Goal: Transaction & Acquisition: Purchase product/service

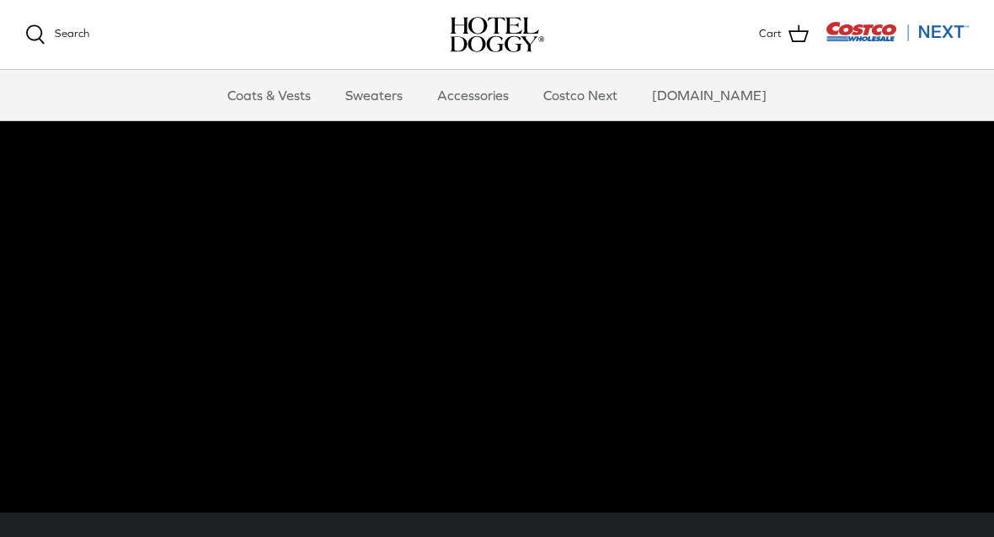
scroll to position [113, 0]
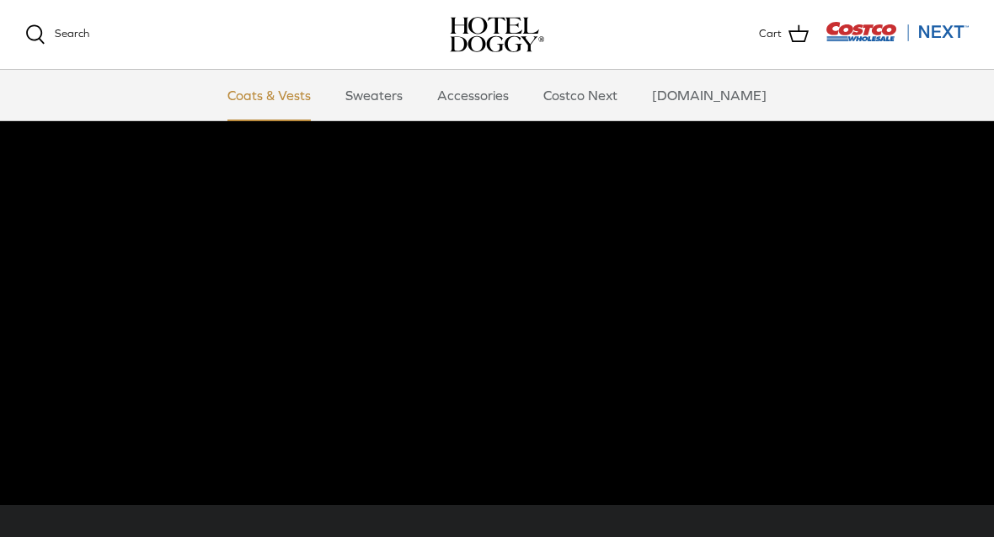
click at [290, 101] on link "Coats & Vests" at bounding box center [269, 95] width 114 height 51
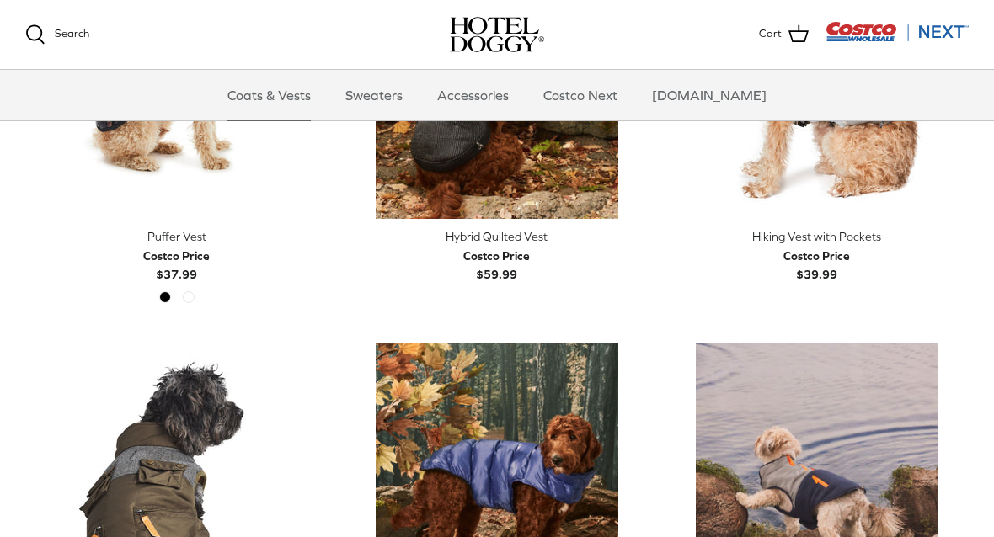
scroll to position [2734, 0]
click at [400, 89] on link "Sweaters" at bounding box center [374, 95] width 88 height 51
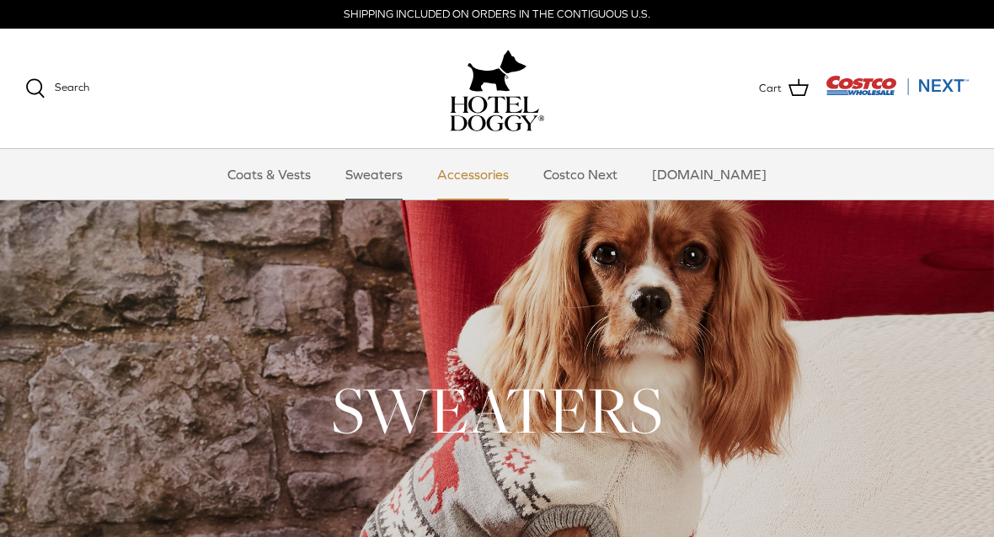
click at [496, 162] on link "Accessories" at bounding box center [473, 174] width 102 height 51
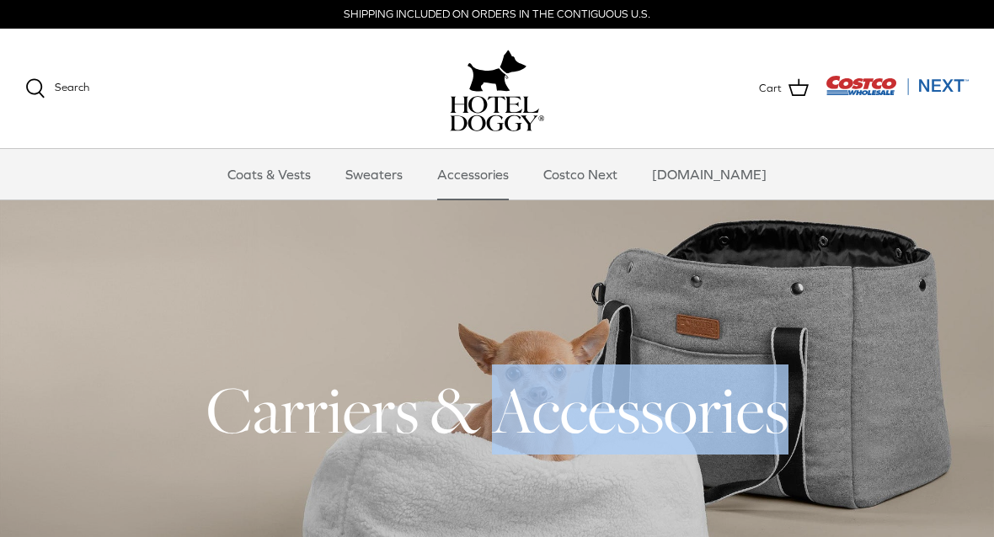
click at [902, 431] on h1 "Carriers & Accessories" at bounding box center [496, 410] width 943 height 83
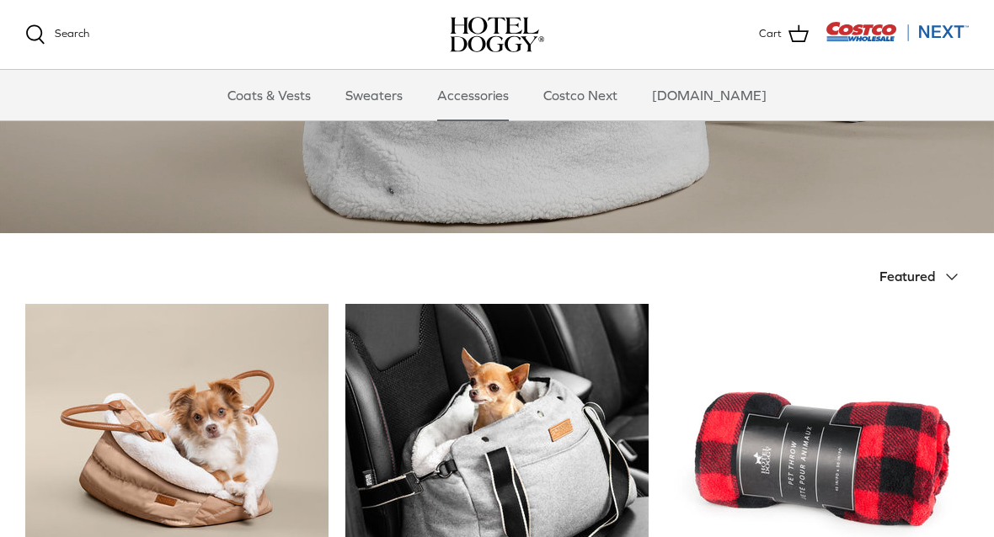
scroll to position [240, 0]
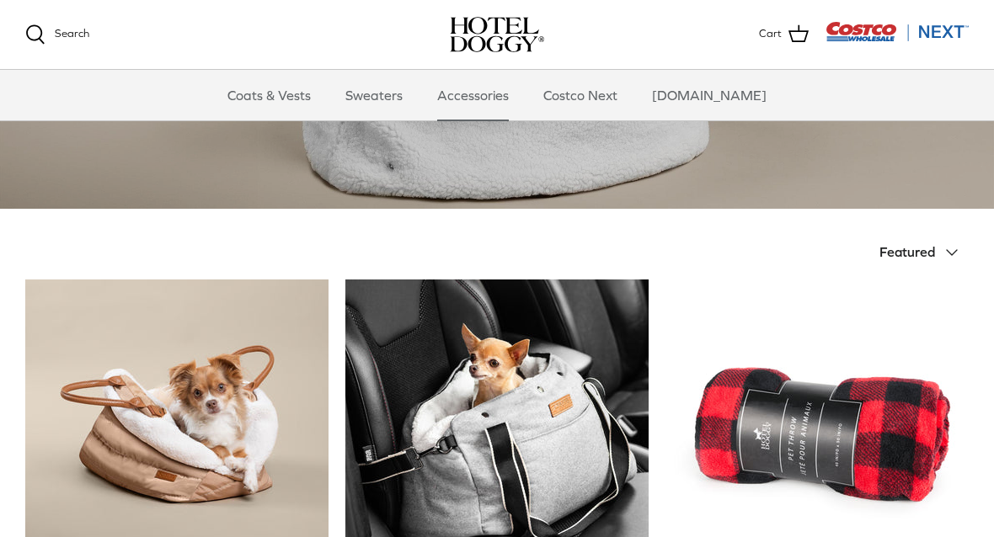
click at [918, 248] on span "Featured" at bounding box center [907, 251] width 56 height 15
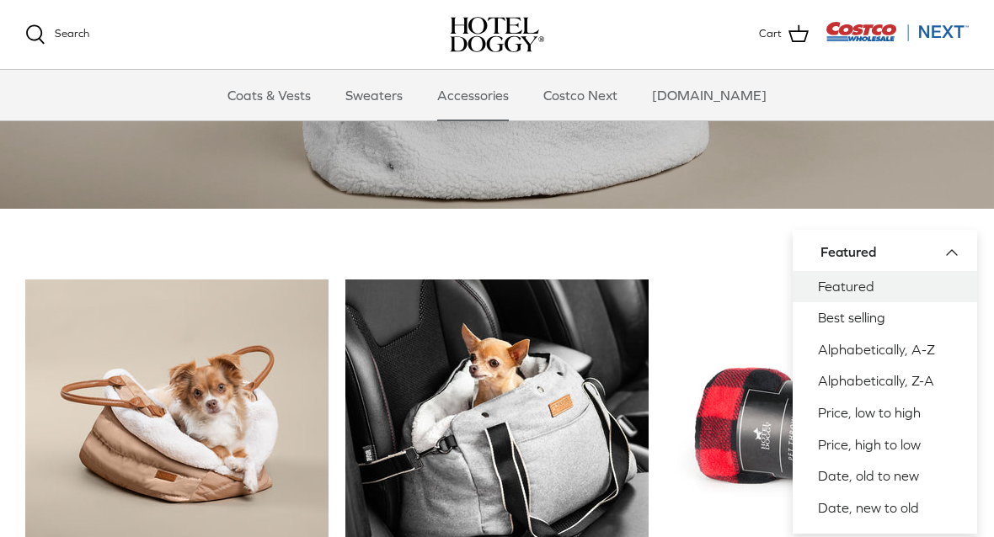
click at [753, 235] on div "Sort by Featured Down Featured Best selling Alphabetically, A-Z Alphabetically,…" at bounding box center [733, 252] width 472 height 37
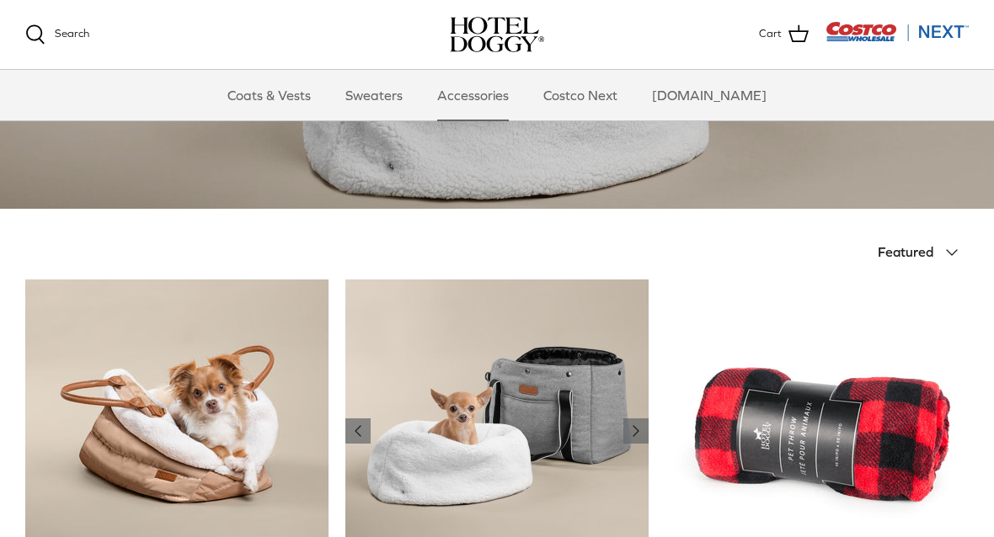
click at [562, 410] on img "Hotel Doggy Deluxe Tote Carrier" at bounding box center [496, 431] width 303 height 303
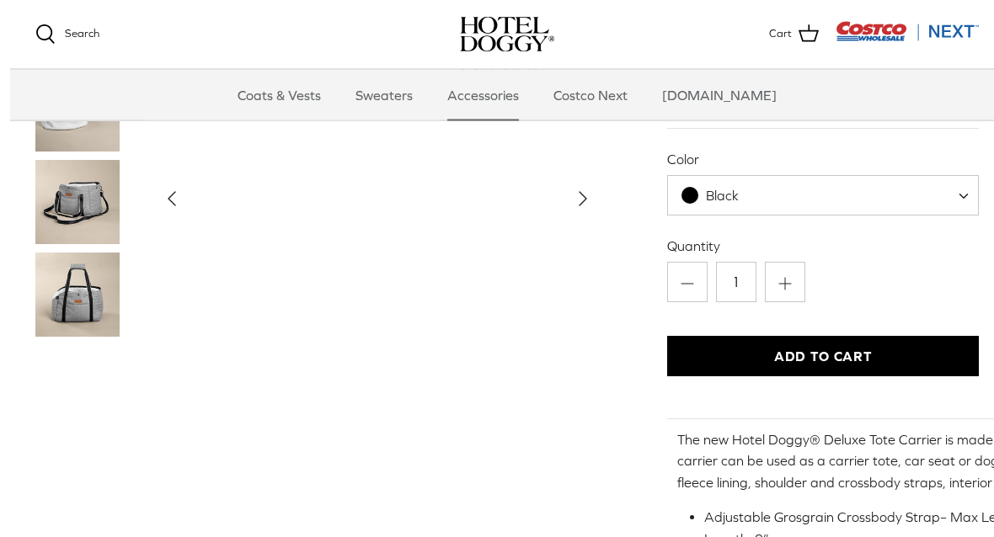
scroll to position [130, 0]
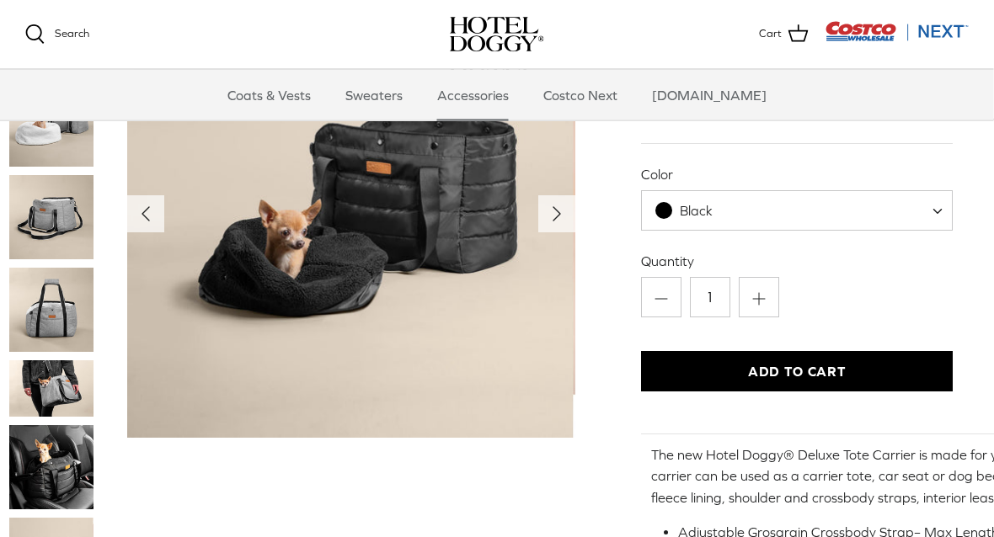
click at [50, 369] on img "Thumbnail Link" at bounding box center [52, 389] width 84 height 56
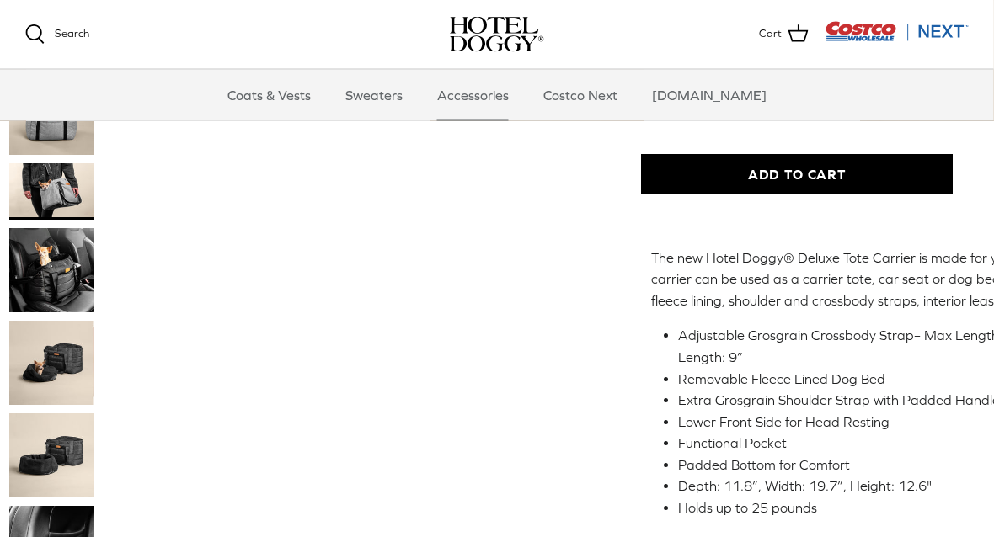
scroll to position [316, 16]
click at [39, 455] on img "Thumbnail Link" at bounding box center [51, 455] width 84 height 84
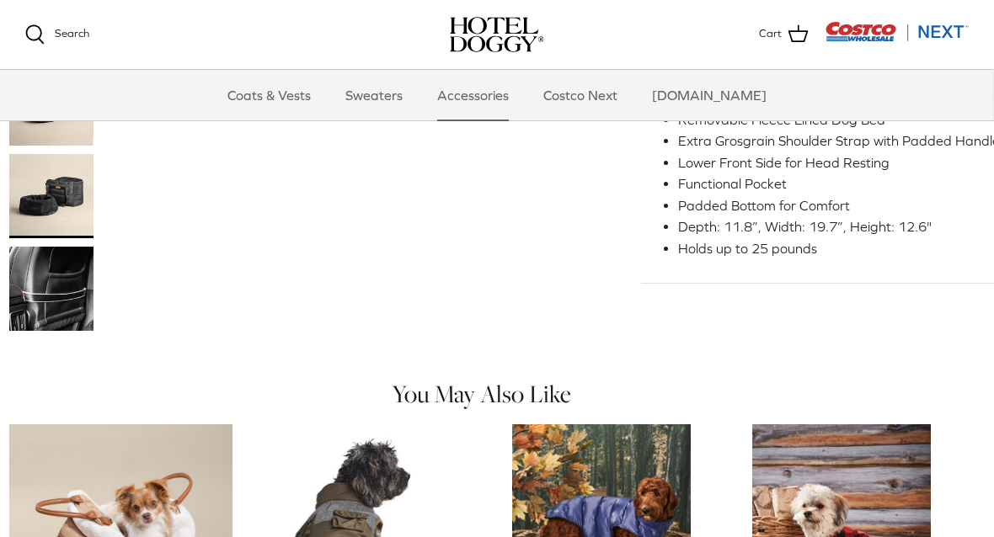
scroll to position [575, 16]
click at [49, 293] on img "Thumbnail Link" at bounding box center [51, 289] width 84 height 84
click at [44, 277] on img "Thumbnail Link" at bounding box center [51, 289] width 84 height 84
click at [50, 269] on img "Thumbnail Link" at bounding box center [51, 289] width 84 height 84
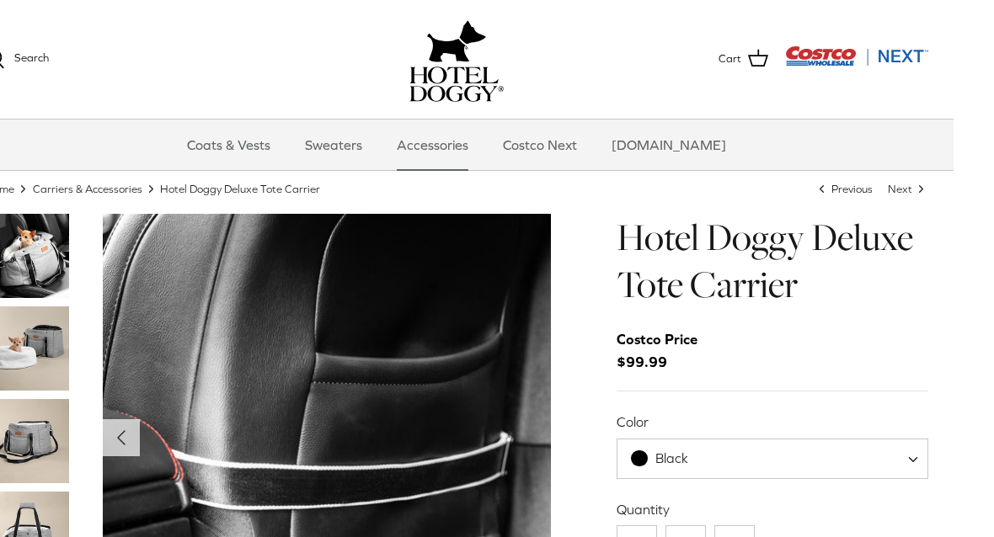
scroll to position [51, 40]
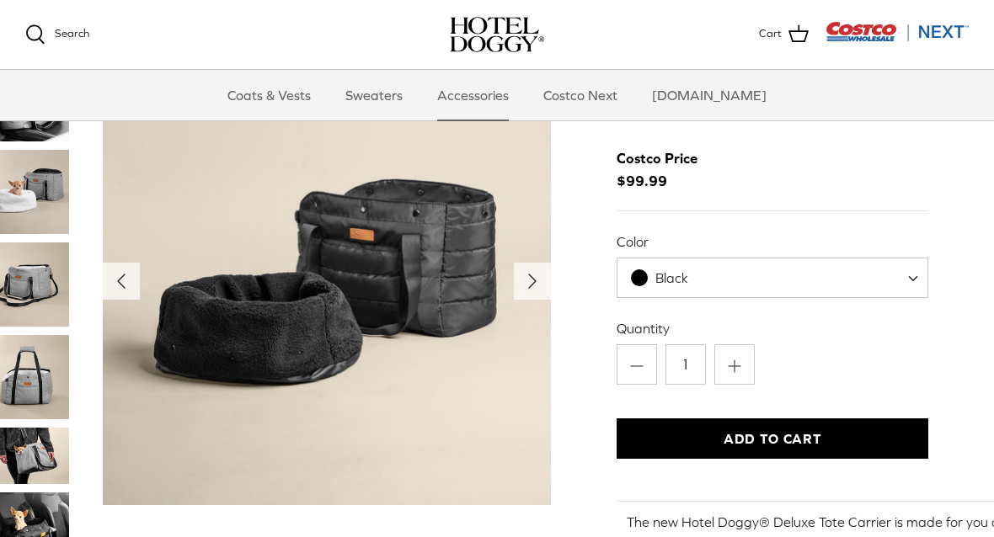
click at [34, 270] on img "Thumbnail Link" at bounding box center [27, 284] width 84 height 84
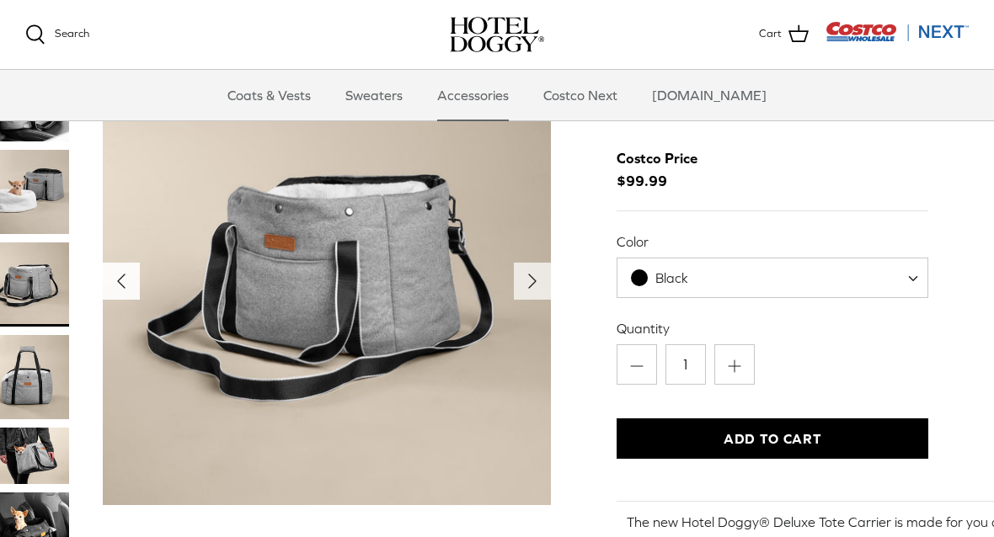
click at [122, 281] on polyline "Previous" at bounding box center [121, 280] width 7 height 13
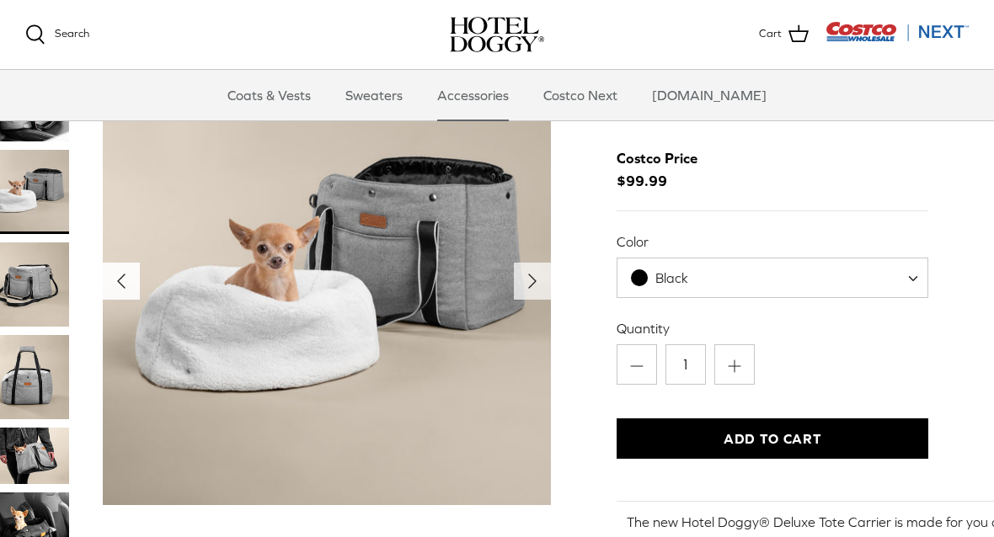
click at [121, 273] on icon "Left" at bounding box center [121, 281] width 27 height 27
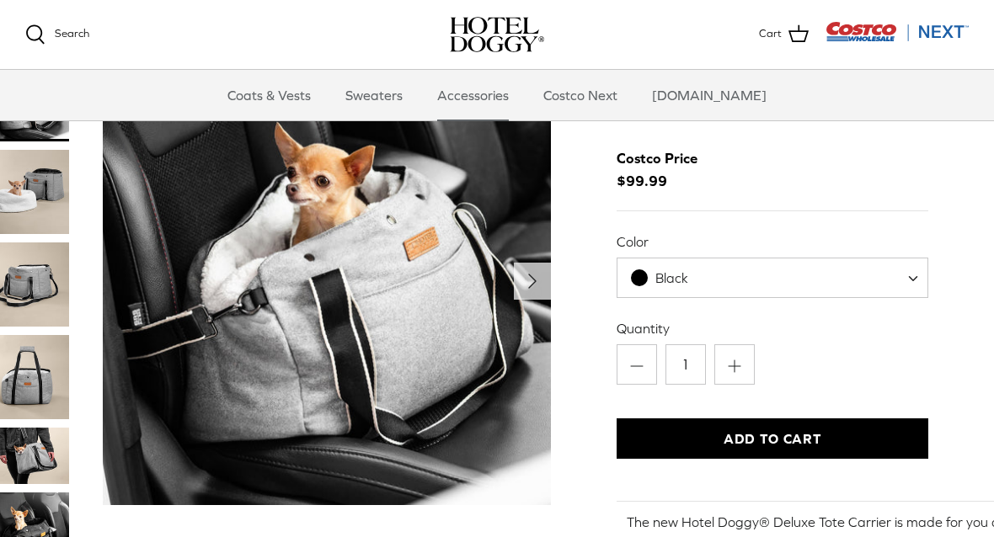
click at [903, 275] on span "Black" at bounding box center [772, 278] width 312 height 40
select select "Grey"
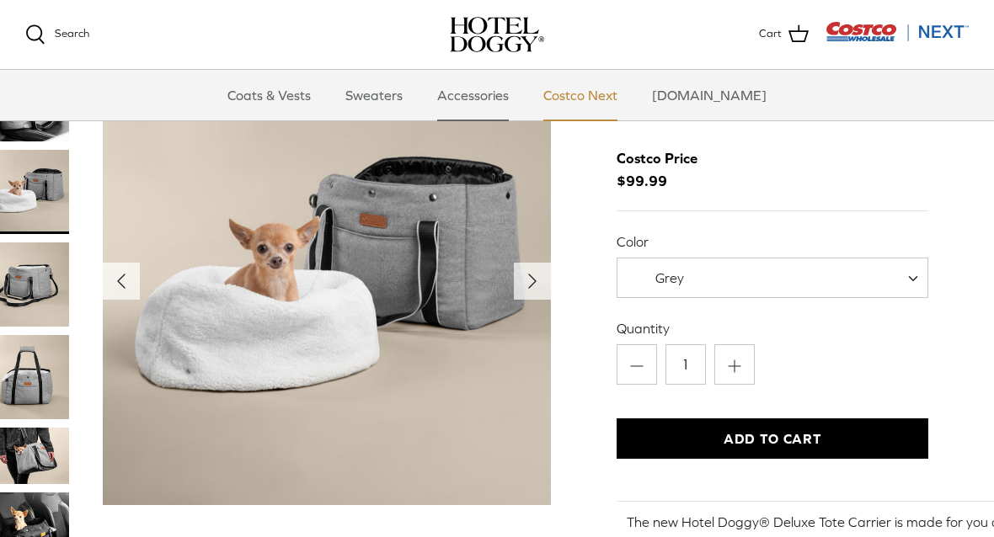
click at [610, 98] on link "Costco Next" at bounding box center [580, 95] width 104 height 51
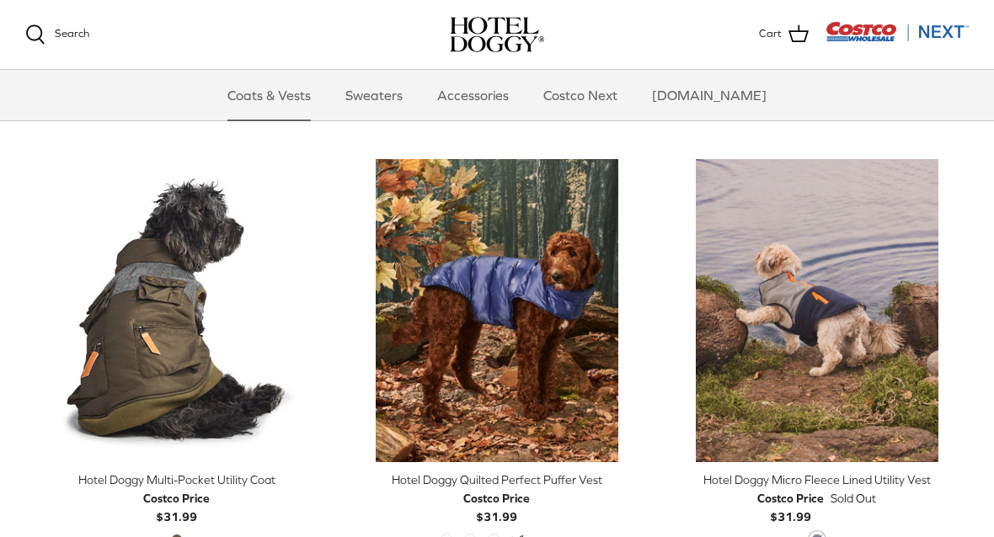
scroll to position [2978, 0]
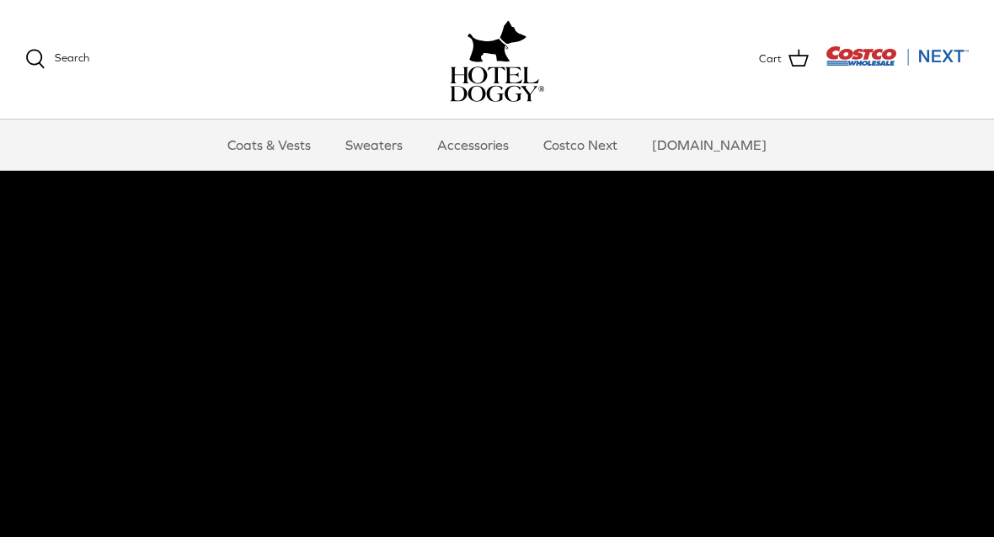
scroll to position [36, 0]
